Goal: Task Accomplishment & Management: Use online tool/utility

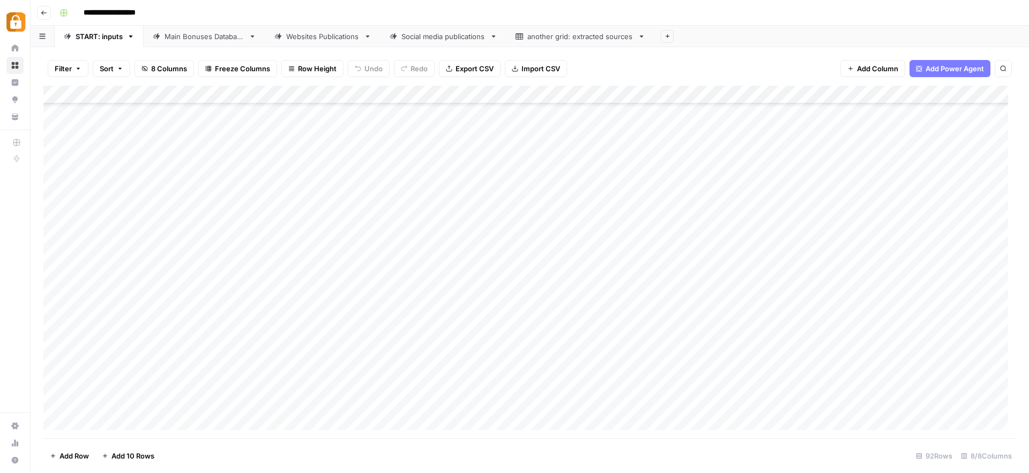
scroll to position [1367, 0]
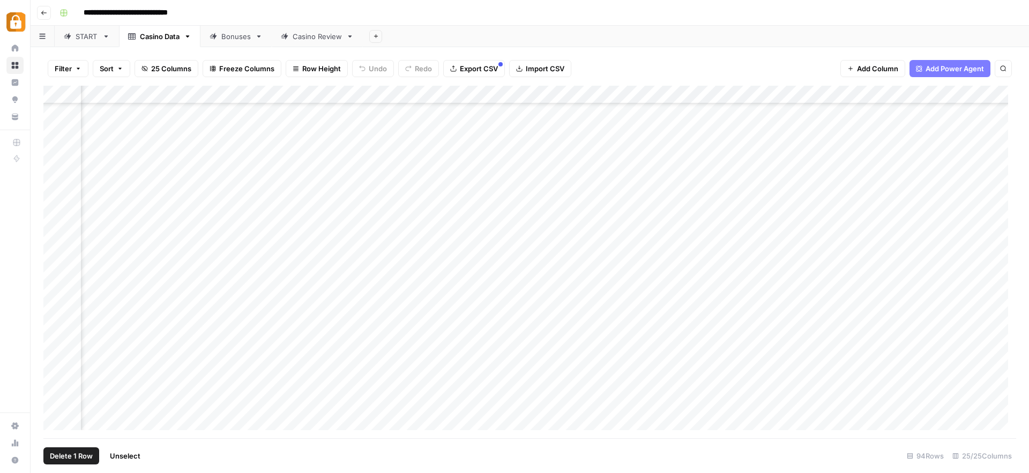
scroll to position [1404, 1594]
click at [577, 12] on div "**********" at bounding box center [536, 12] width 963 height 17
click at [51, 345] on div "Add Column" at bounding box center [529, 262] width 973 height 353
click at [55, 366] on div "Add Column" at bounding box center [529, 262] width 973 height 353
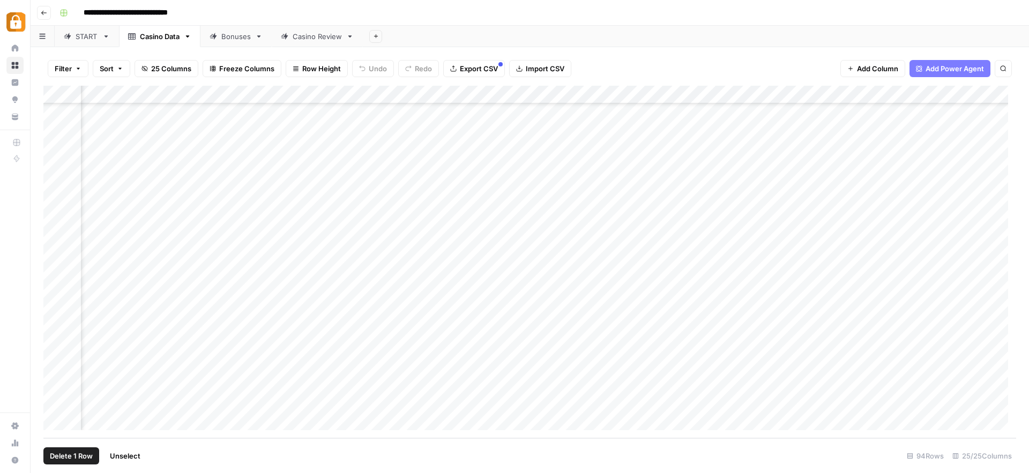
scroll to position [1404, 1619]
click at [572, 368] on div "Add Column" at bounding box center [529, 262] width 973 height 353
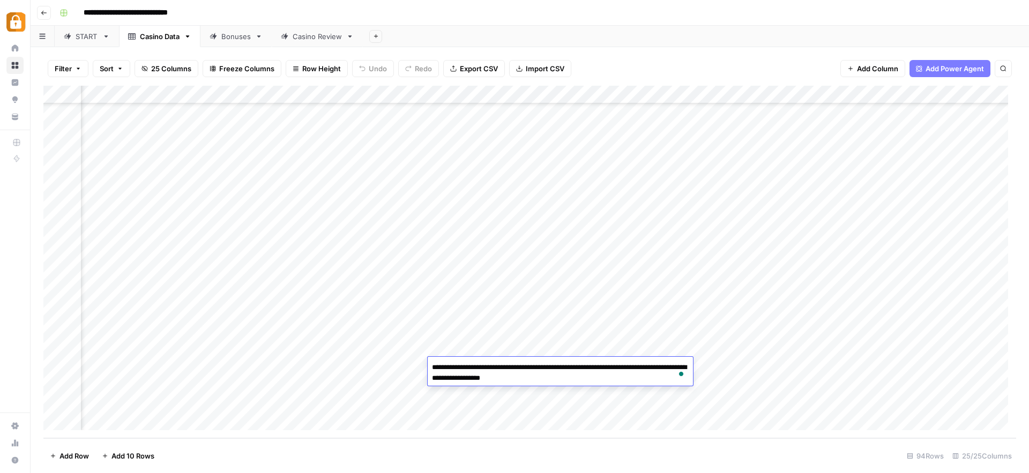
click at [830, 368] on div "Add Column" at bounding box center [529, 262] width 973 height 353
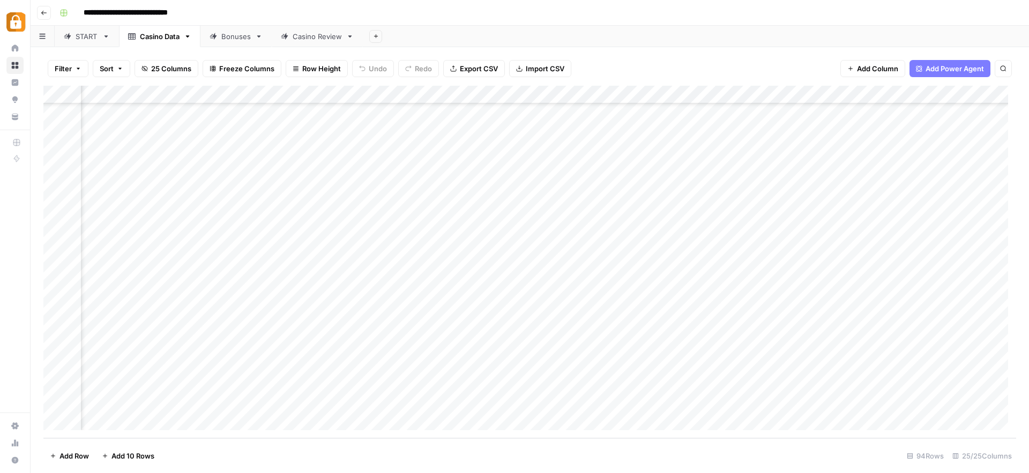
click at [830, 368] on div "Add Column" at bounding box center [529, 262] width 973 height 353
click at [821, 339] on div "Add Column" at bounding box center [529, 262] width 973 height 353
drag, startPoint x: 539, startPoint y: 16, endPoint x: 474, endPoint y: 21, distance: 64.5
click at [539, 16] on div "**********" at bounding box center [536, 12] width 963 height 17
